Goal: Task Accomplishment & Management: Manage account settings

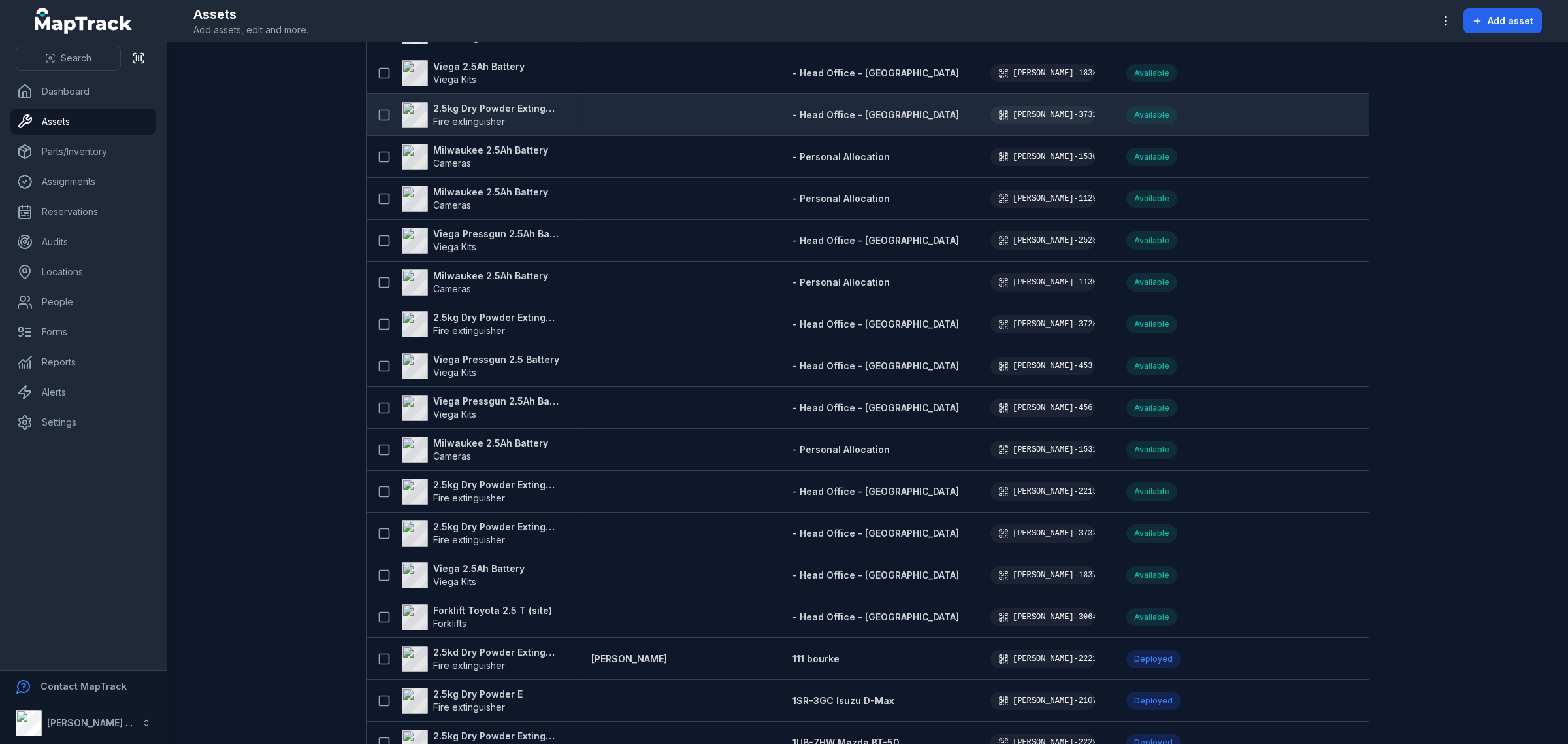
scroll to position [164, 0]
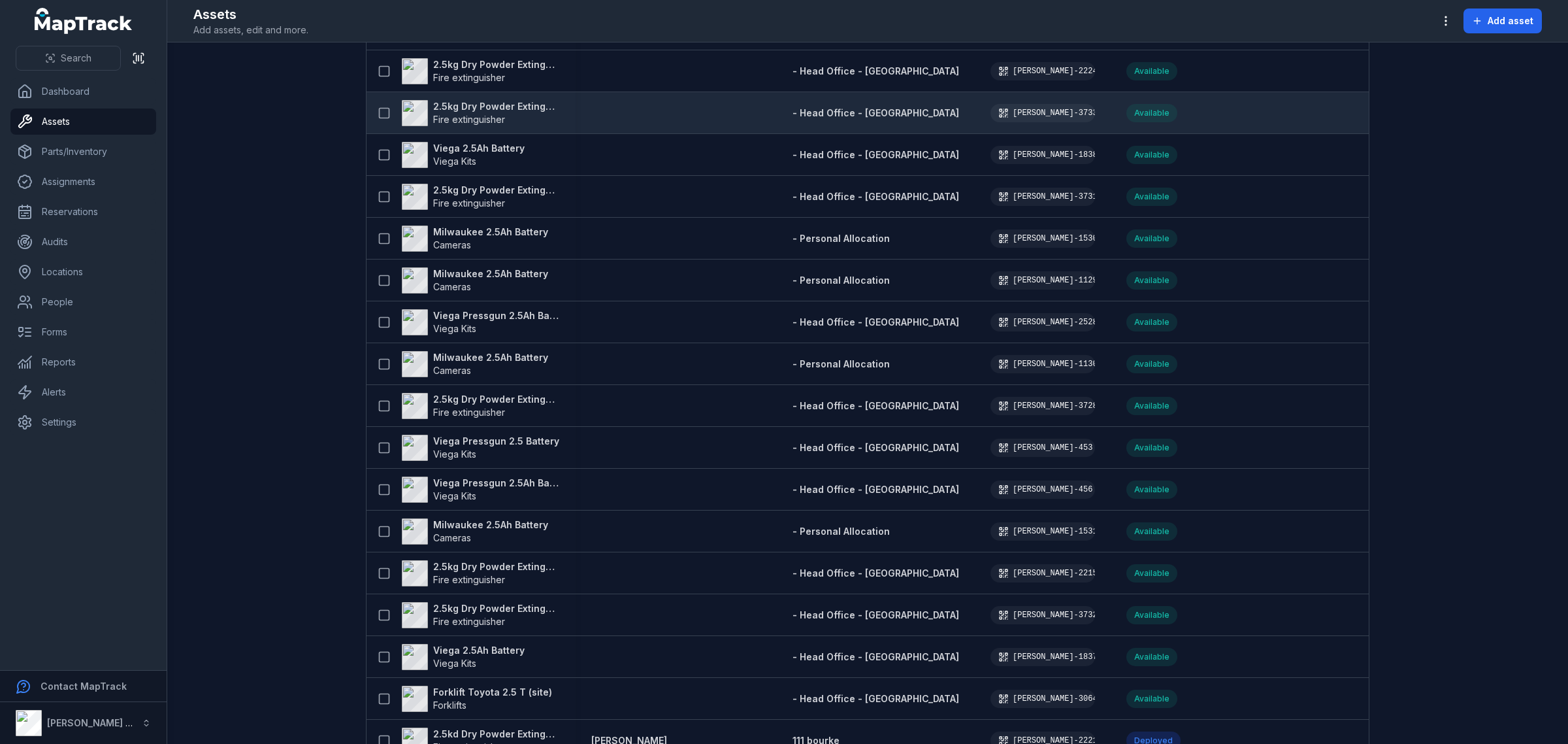
click at [793, 109] on span "- Head Office - [GEOGRAPHIC_DATA]" at bounding box center [875, 113] width 166 height 11
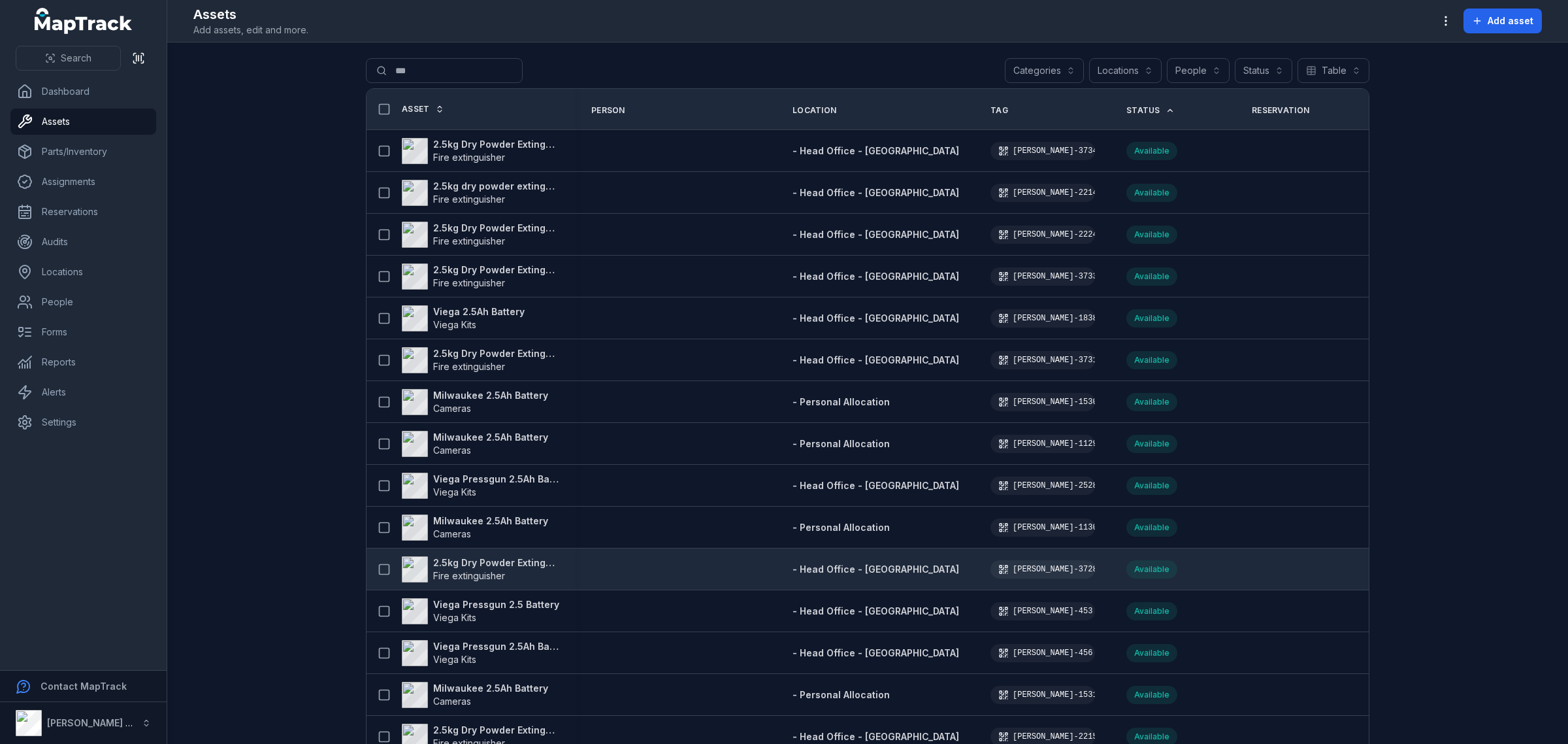
click at [510, 559] on strong "2.5kg Dry Powder Extinguisher" at bounding box center [496, 563] width 127 height 13
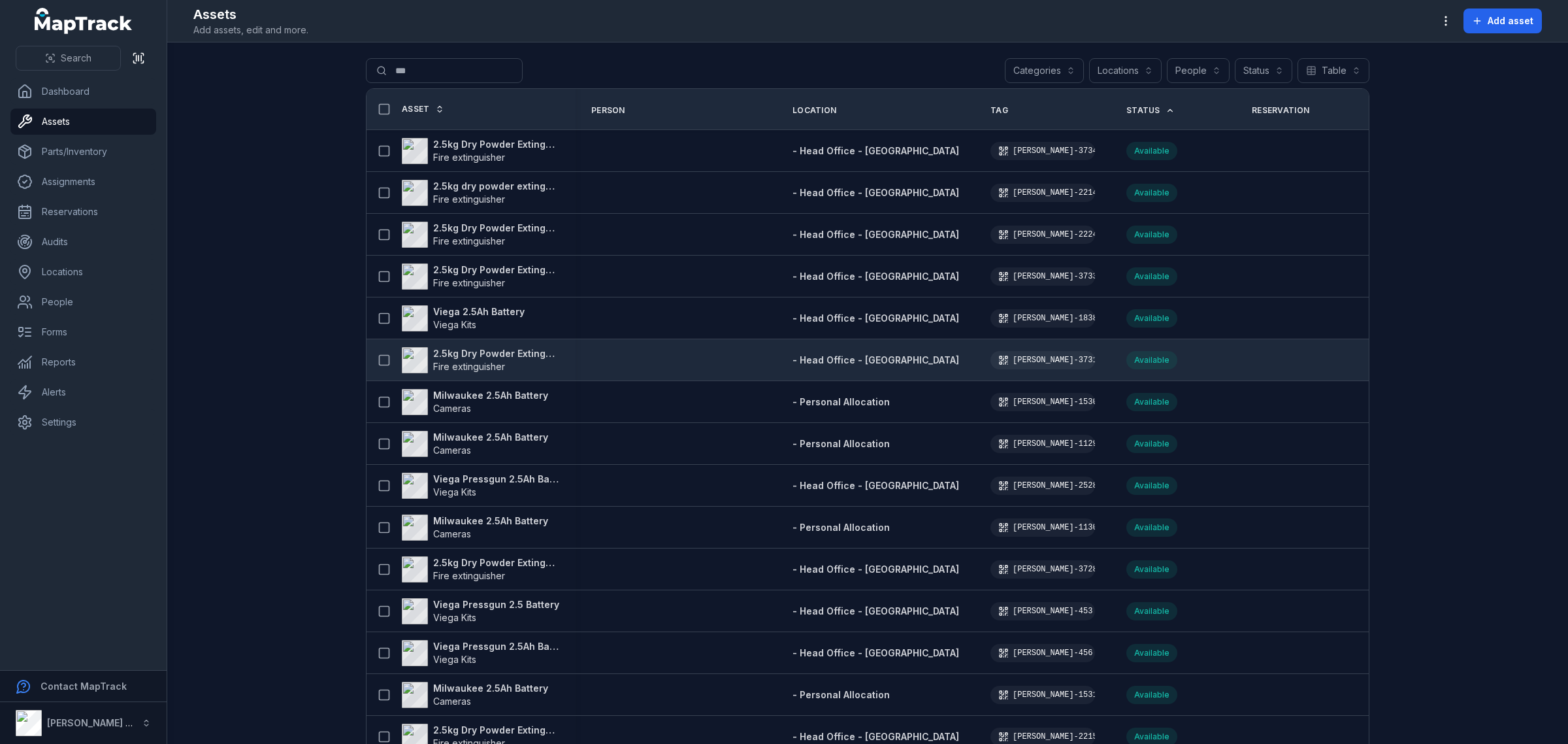
click at [506, 353] on strong "2.5kg Dry Powder Extinguisher" at bounding box center [496, 354] width 127 height 13
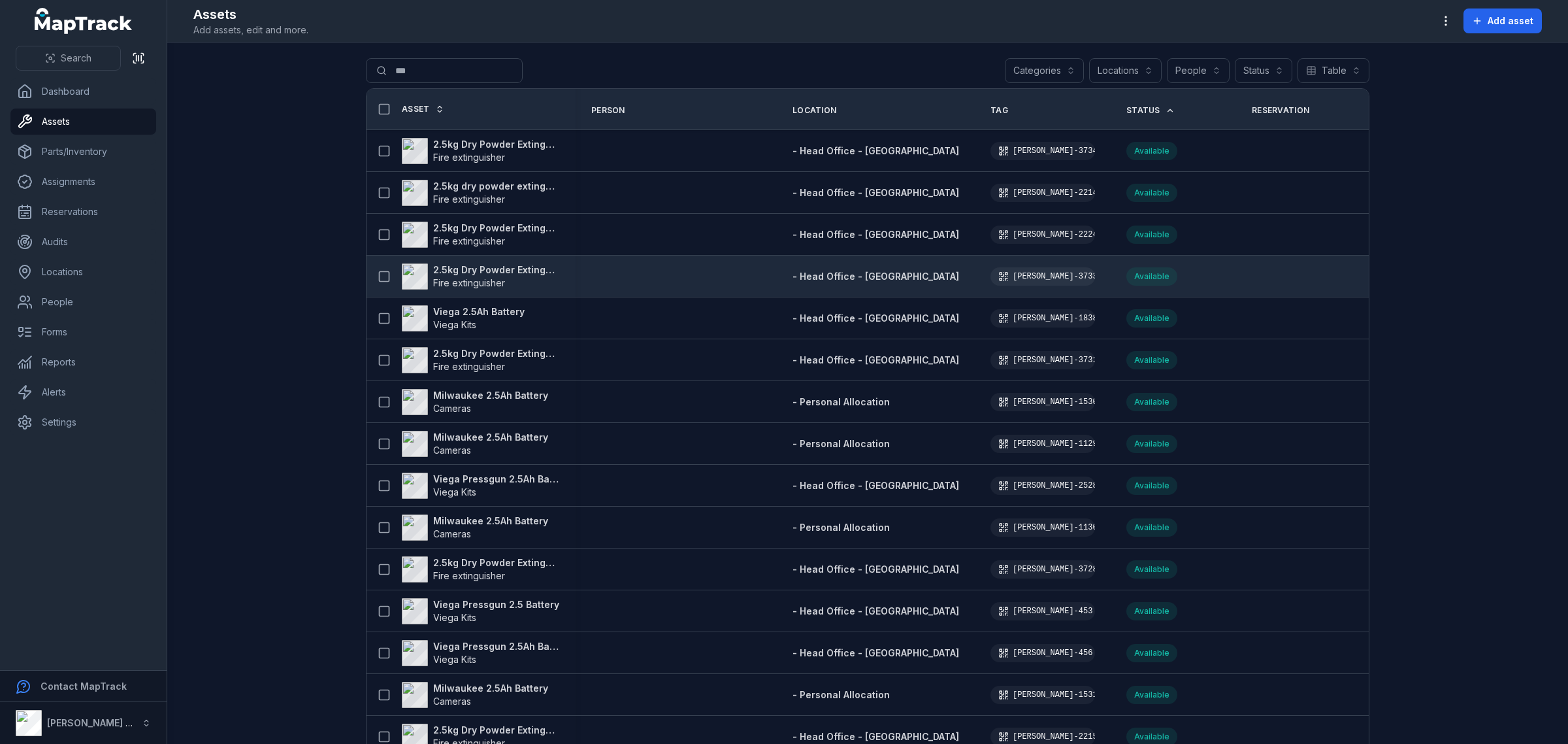
click at [468, 266] on strong "2.5kg Dry Powder Extinguisher" at bounding box center [496, 270] width 127 height 13
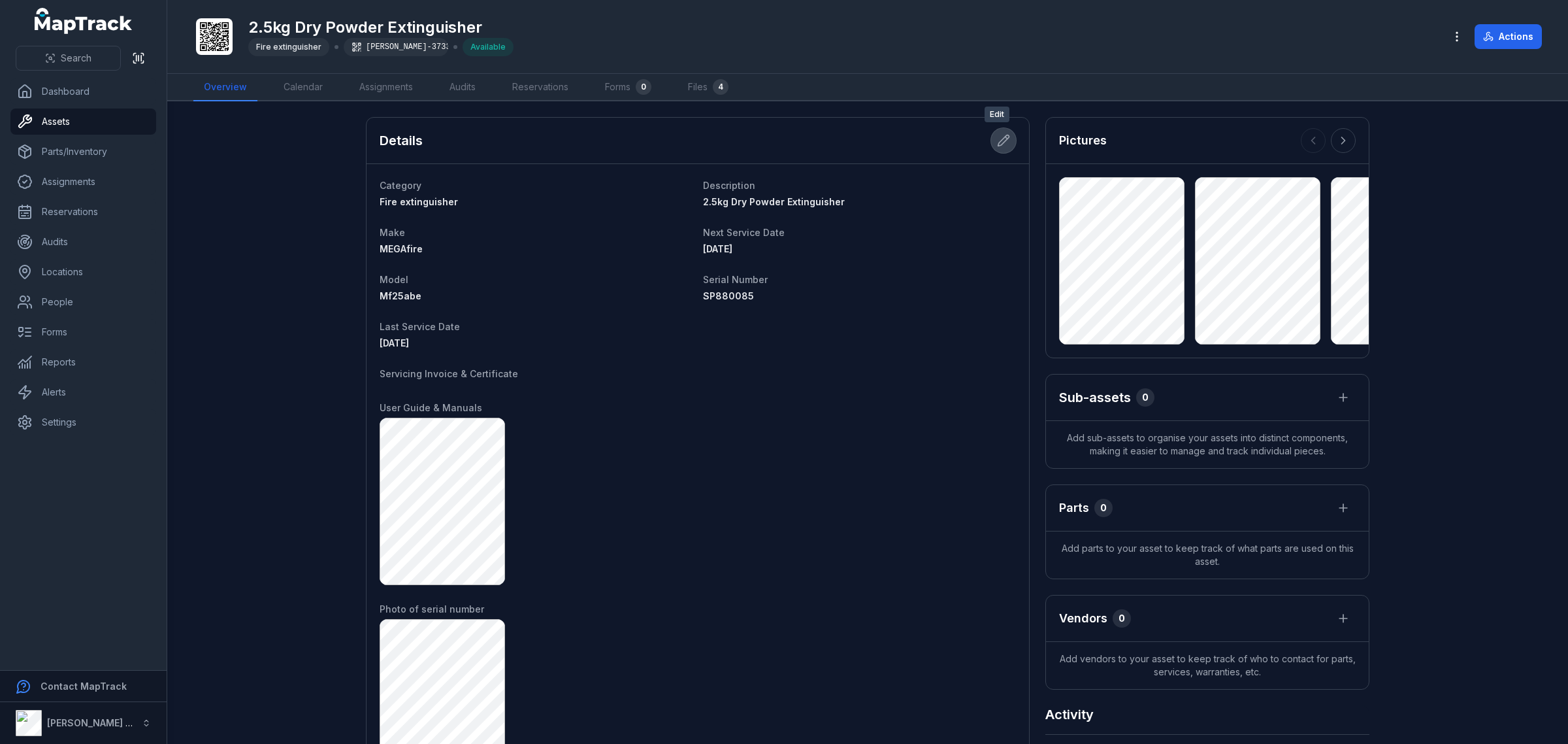
click at [992, 147] on button at bounding box center [1004, 141] width 25 height 25
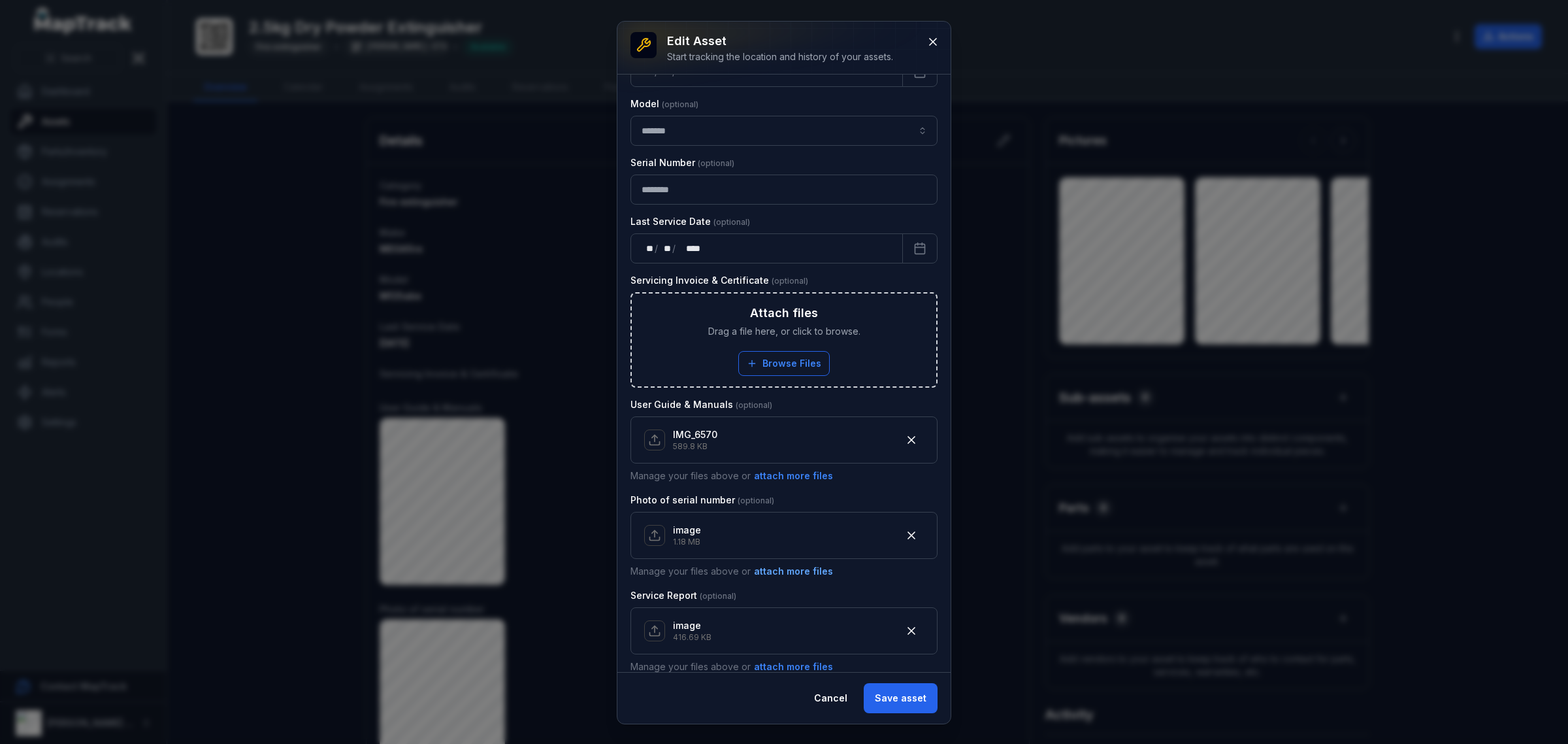
scroll to position [572, 0]
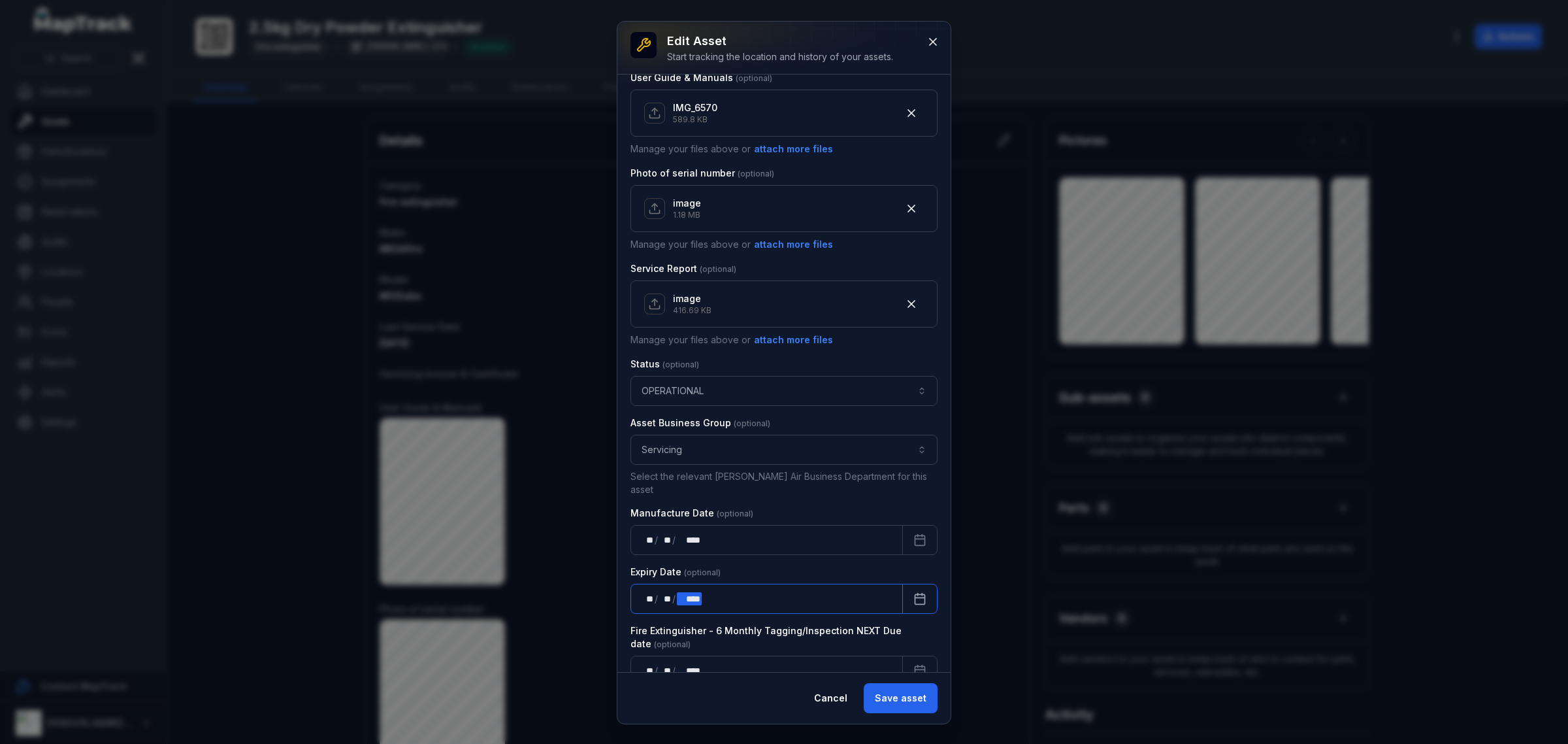
click at [752, 597] on div "** ** / ** ** / **** ****" at bounding box center [767, 599] width 272 height 30
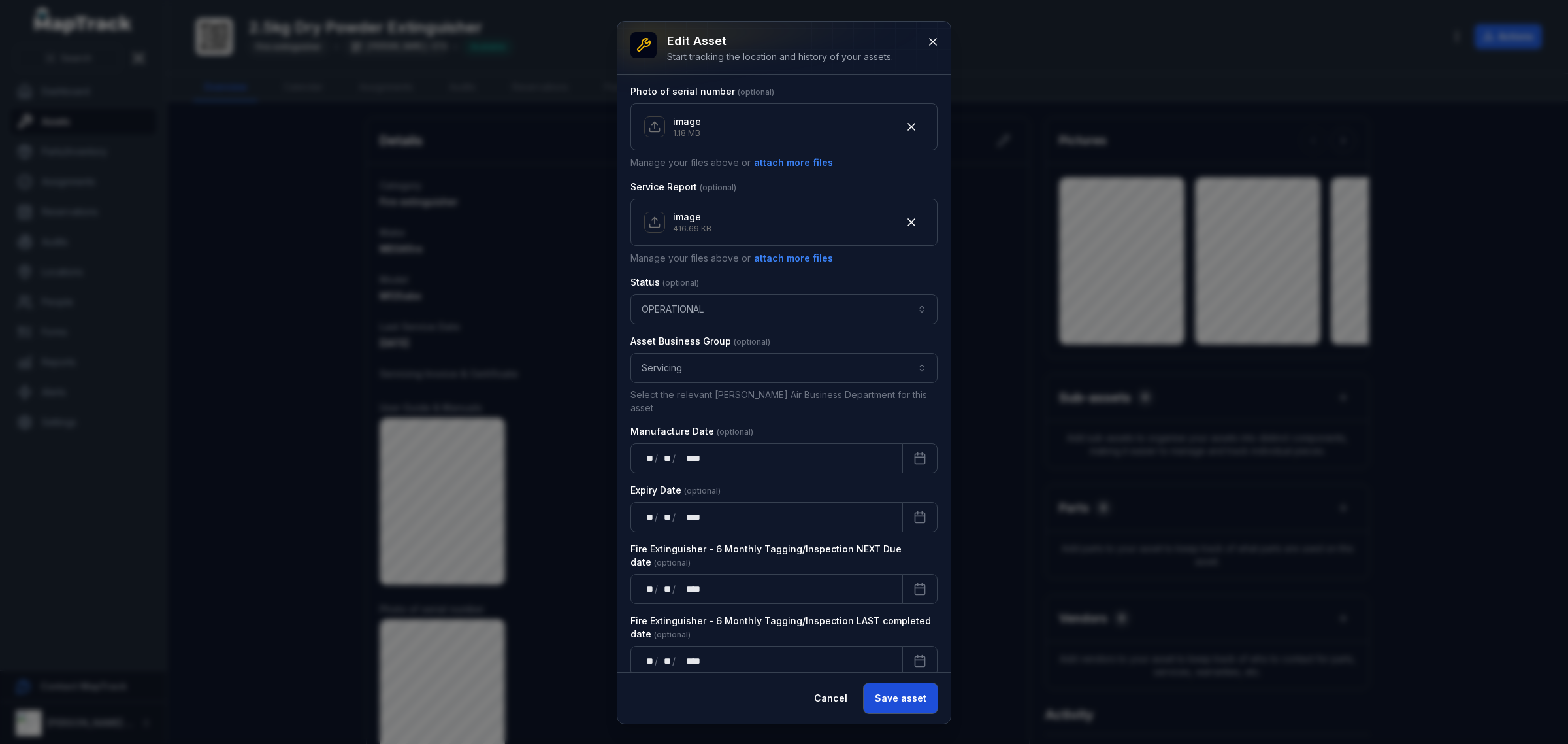
click at [893, 691] on button "Save asset" at bounding box center [901, 698] width 74 height 30
